Goal: Information Seeking & Learning: Find specific fact

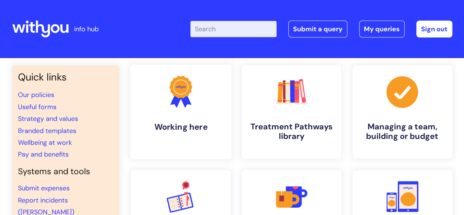
click at [143, 116] on link ".cls-1{fill:#f89b22;}.cls-1,.cls-2,.cls-3{stroke-width:0px;}.cls-2{fill:#2d3cff…" at bounding box center [180, 112] width 101 height 94
click at [260, 28] on input "Enter your search term here..." at bounding box center [233, 29] width 86 height 16
type input "awaren"
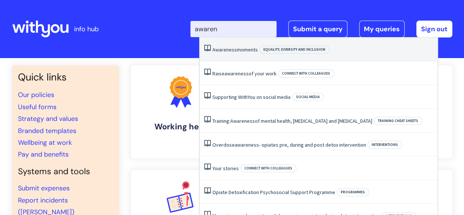
click at [256, 47] on link "Awareness moments" at bounding box center [234, 49] width 45 height 7
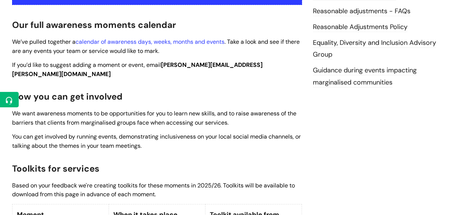
scroll to position [194, 0]
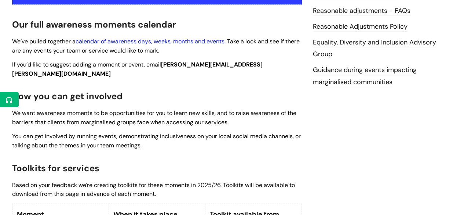
click at [144, 41] on link "calendar of awareness days, weeks, months and events" at bounding box center [150, 41] width 149 height 8
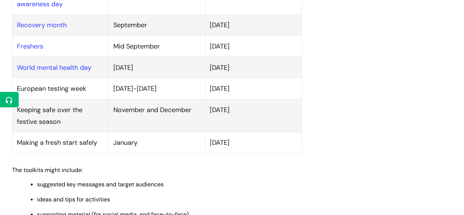
scroll to position [656, 0]
drag, startPoint x: 17, startPoint y: 75, endPoint x: 179, endPoint y: 72, distance: 161.8
click at [179, 77] on tr "European testing week 17-24 November 3 November" at bounding box center [156, 87] width 289 height 21
copy tr "European testing week 17-24 November"
